Goal: Task Accomplishment & Management: Use online tool/utility

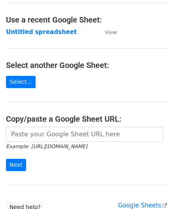
scroll to position [40, 0]
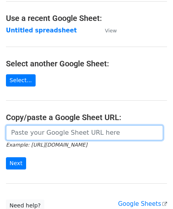
click at [39, 130] on input "url" at bounding box center [84, 133] width 157 height 15
paste input "[URL][DOMAIN_NAME]"
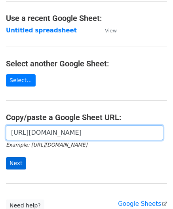
type input "[URL][DOMAIN_NAME]"
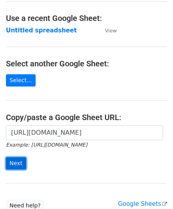
click at [11, 161] on input "Next" at bounding box center [16, 164] width 20 height 12
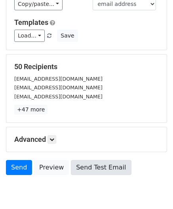
scroll to position [75, 0]
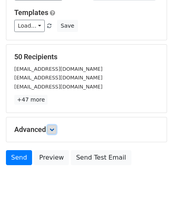
click at [54, 127] on icon at bounding box center [51, 129] width 5 height 5
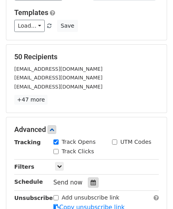
click at [91, 181] on icon at bounding box center [93, 183] width 5 height 6
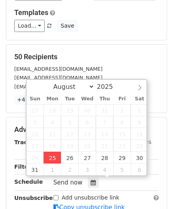
type input "2025-08-25 12:00"
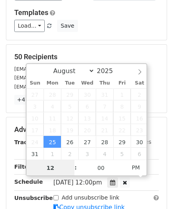
paste input "Hour"
type input "2"
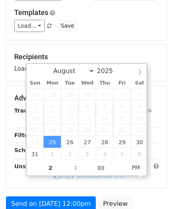
type input "2025-08-25 14:00"
